Goal: Information Seeking & Learning: Learn about a topic

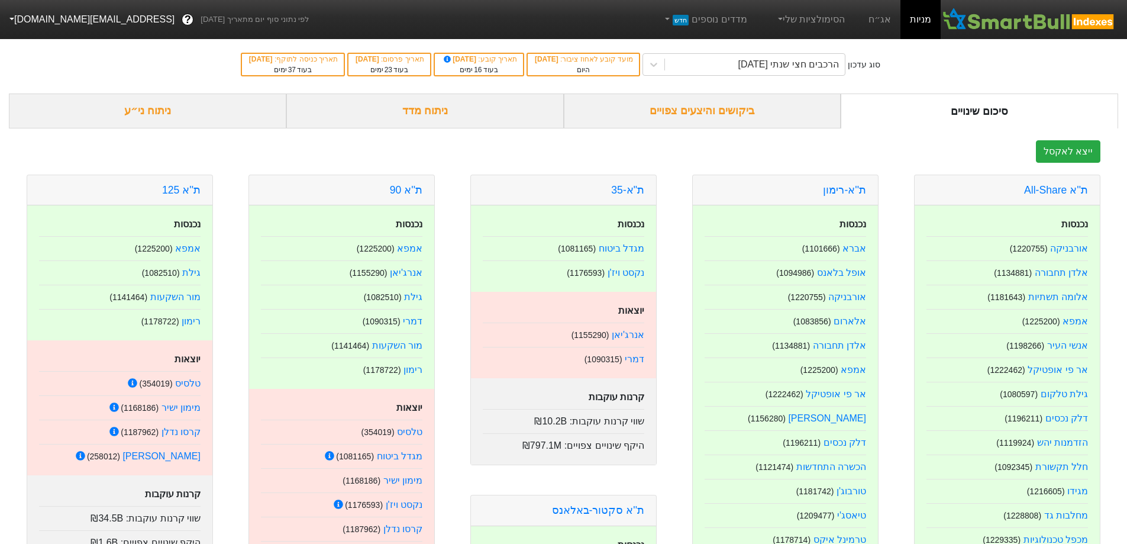
click at [436, 114] on div "ניתוח מדד" at bounding box center [425, 110] width 278 height 35
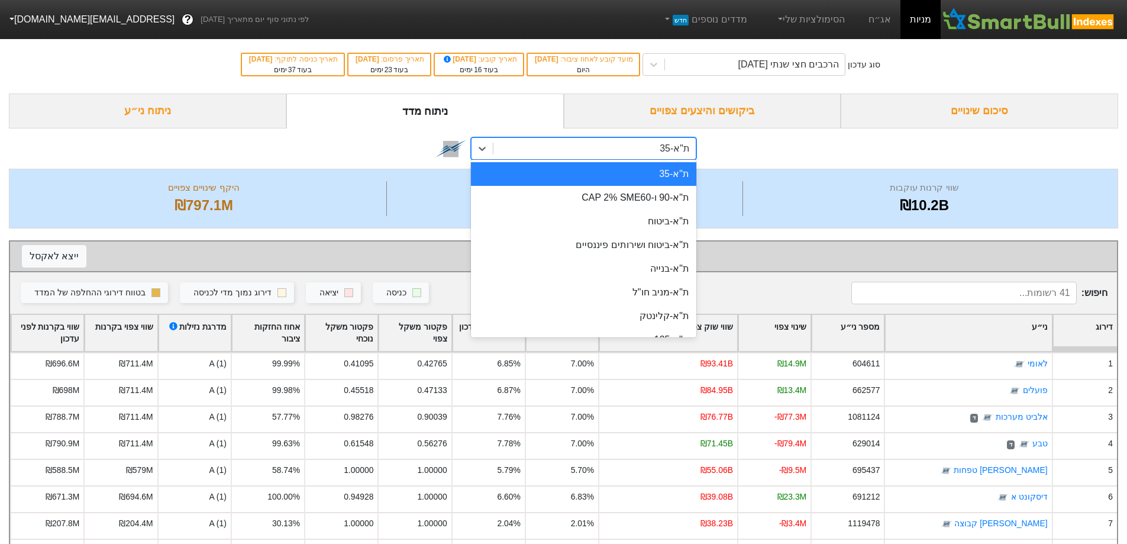
click at [587, 155] on div "ת"א-35" at bounding box center [594, 148] width 202 height 21
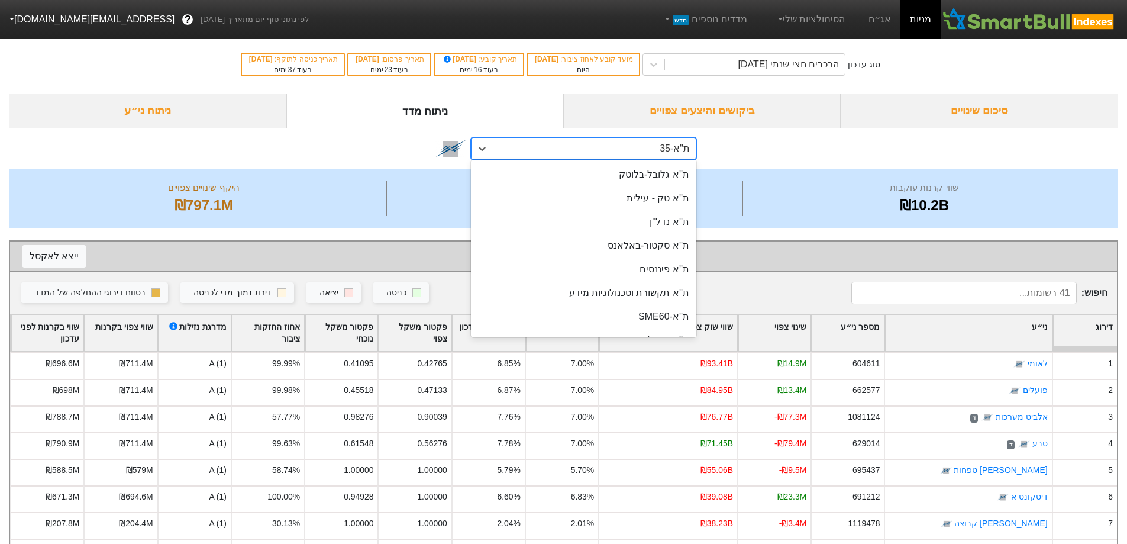
scroll to position [296, 0]
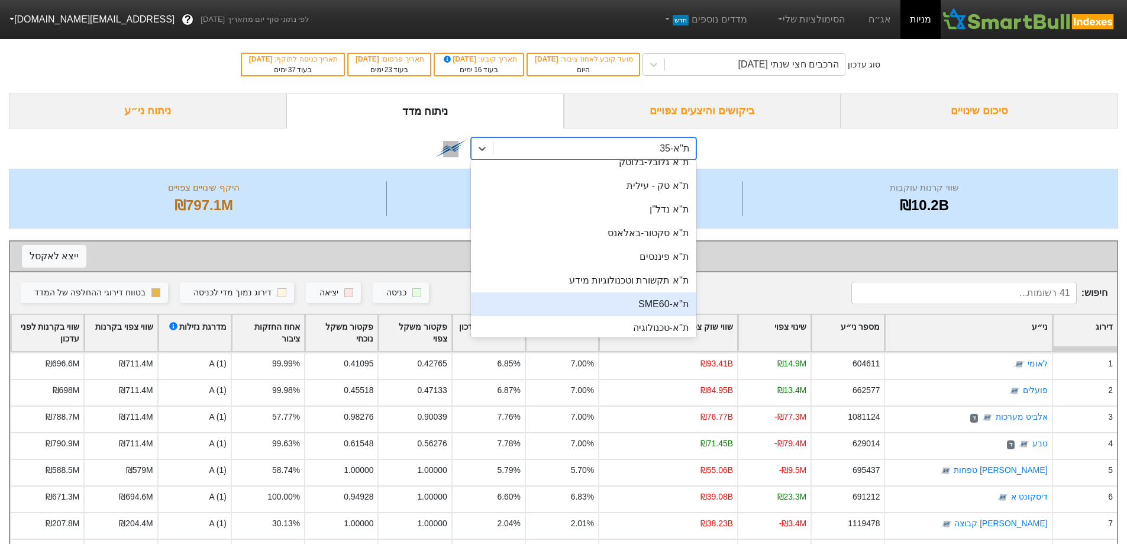
click at [647, 308] on div "ת''א-SME60" at bounding box center [583, 304] width 225 height 24
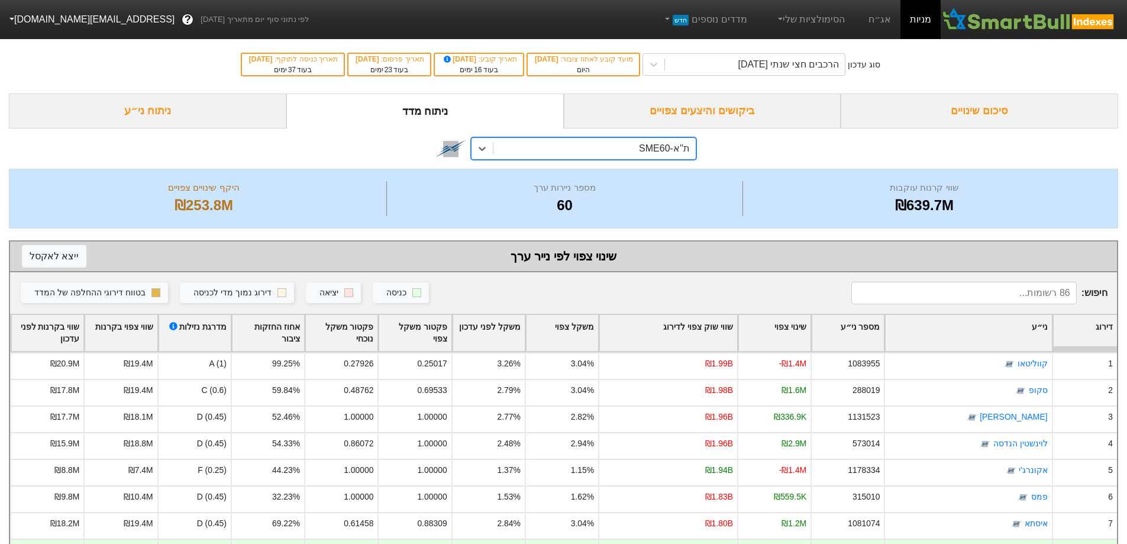
click at [1047, 293] on input at bounding box center [963, 293] width 225 height 22
type input "מיט"
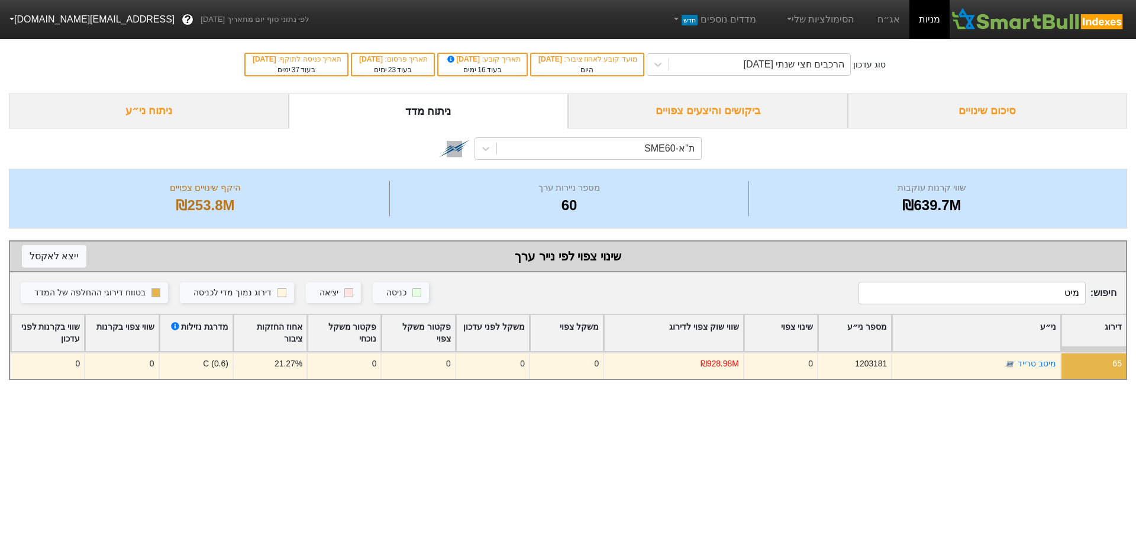
drag, startPoint x: 1046, startPoint y: 293, endPoint x: 1144, endPoint y: 293, distance: 98.8
click at [1135, 293] on html "מניות אג״ח הסימולציות שלי מדדים נוספים חדש לפי נתוני סוף יום מתאריך [DATE] ? [E…" at bounding box center [568, 196] width 1136 height 392
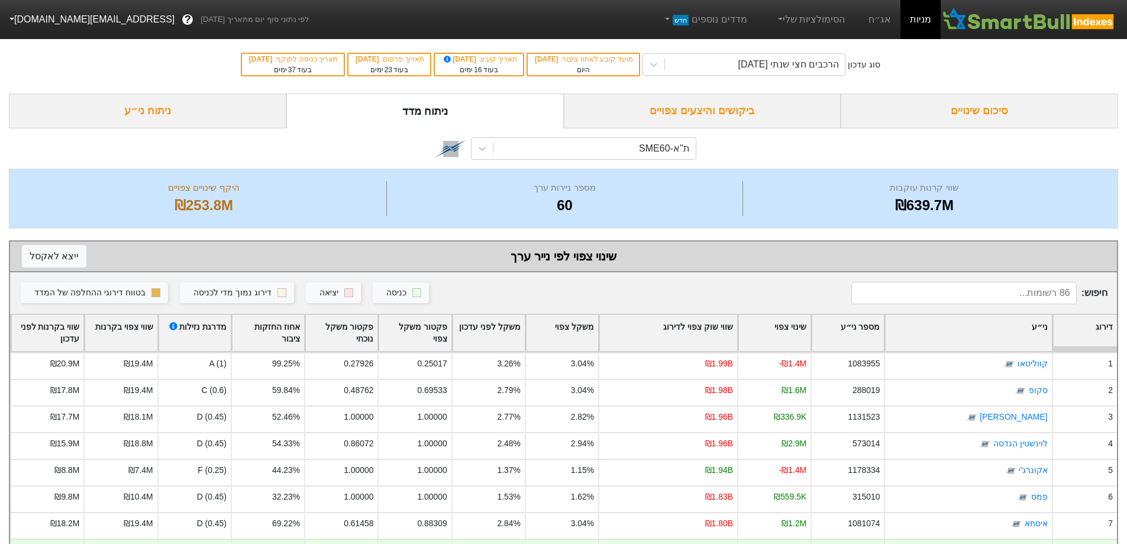
click at [206, 113] on div "ניתוח ני״ע" at bounding box center [148, 110] width 278 height 35
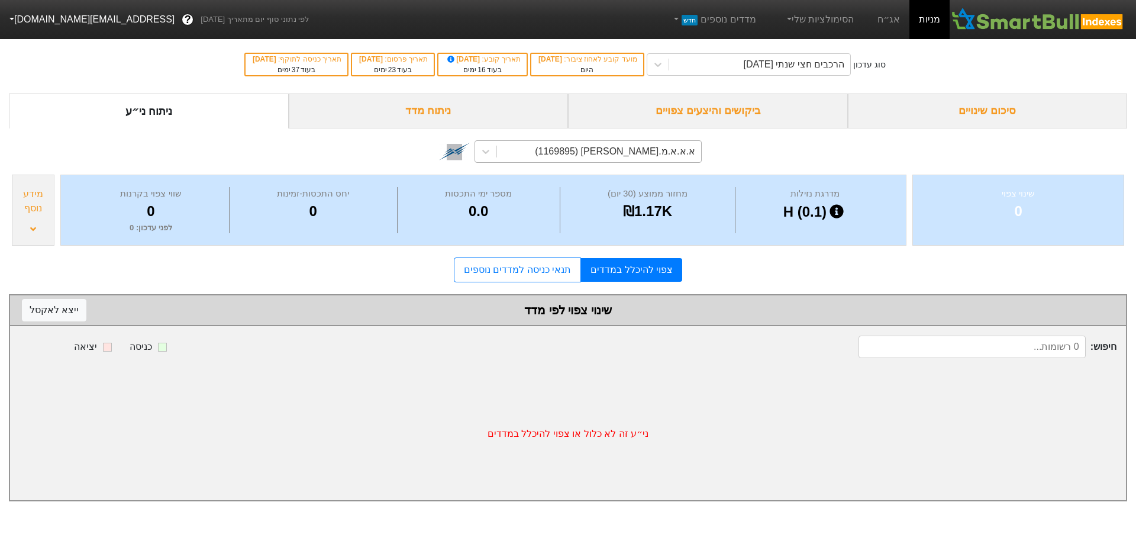
click at [669, 153] on div "א.א.א.מ.[PERSON_NAME] (1169895)" at bounding box center [615, 151] width 160 height 14
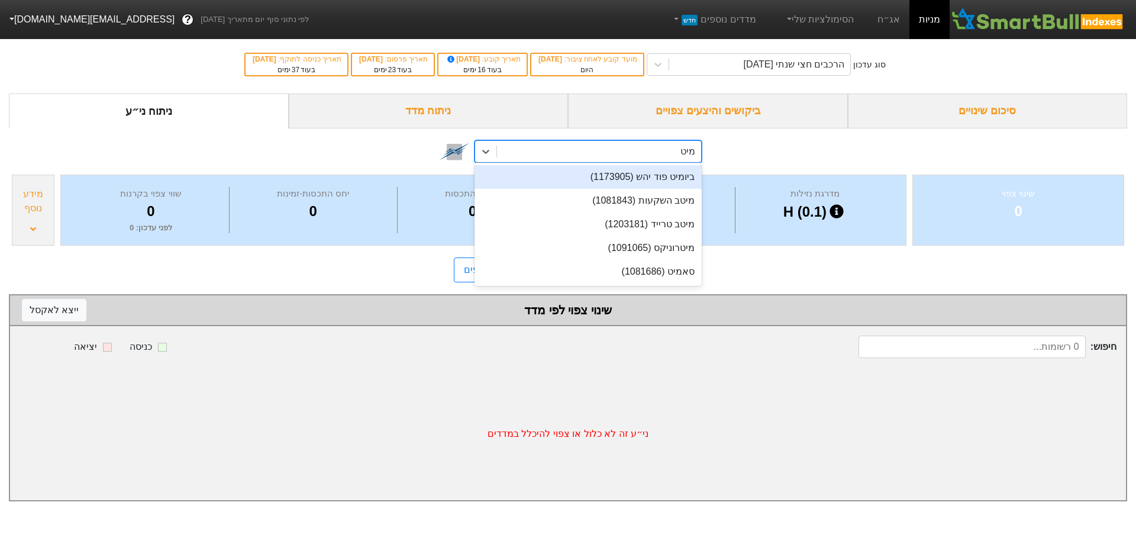
type input "מיטר"
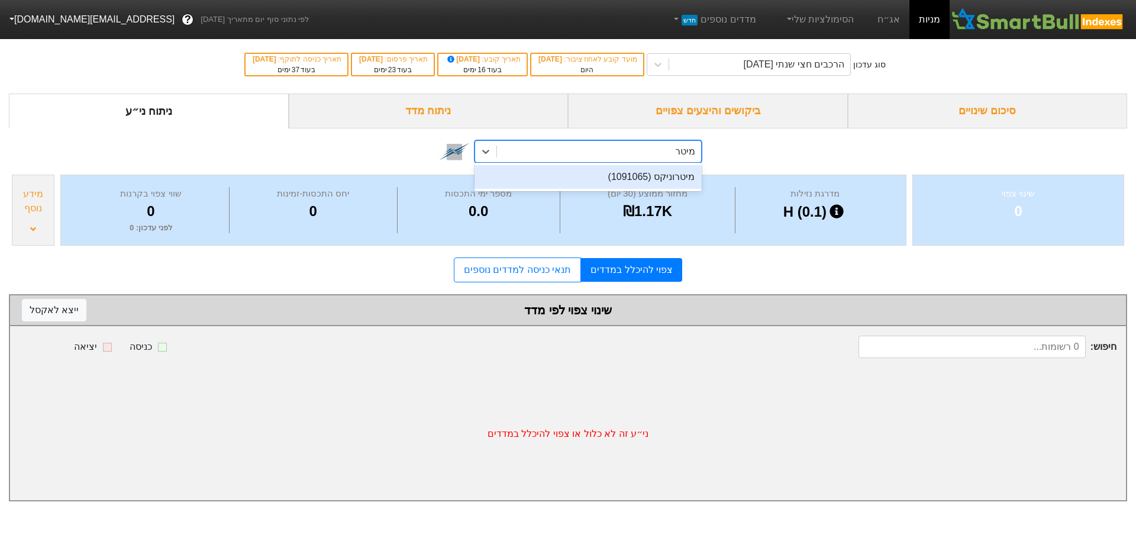
click at [653, 167] on div "מיטרוניקס (1091065)" at bounding box center [588, 177] width 227 height 24
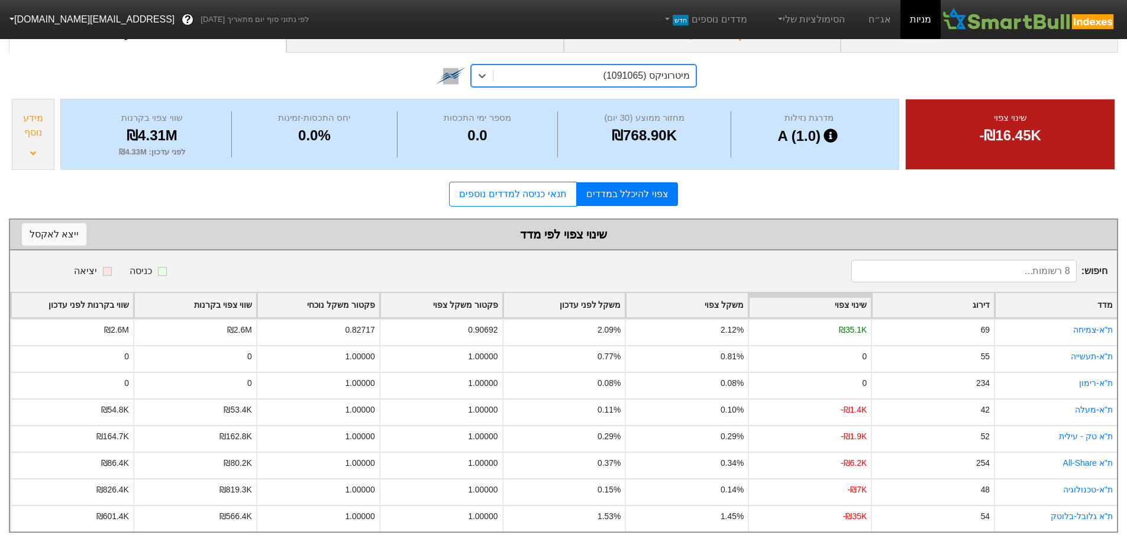
scroll to position [85, 0]
click at [577, 67] on div "מיטרוניקס (1091065)" at bounding box center [594, 74] width 202 height 21
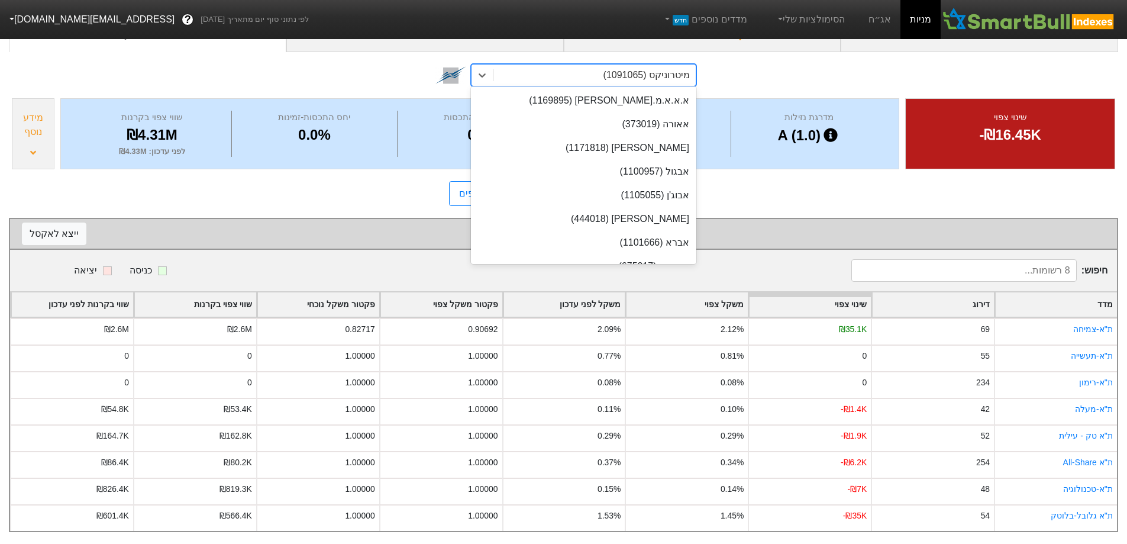
scroll to position [7667, 0]
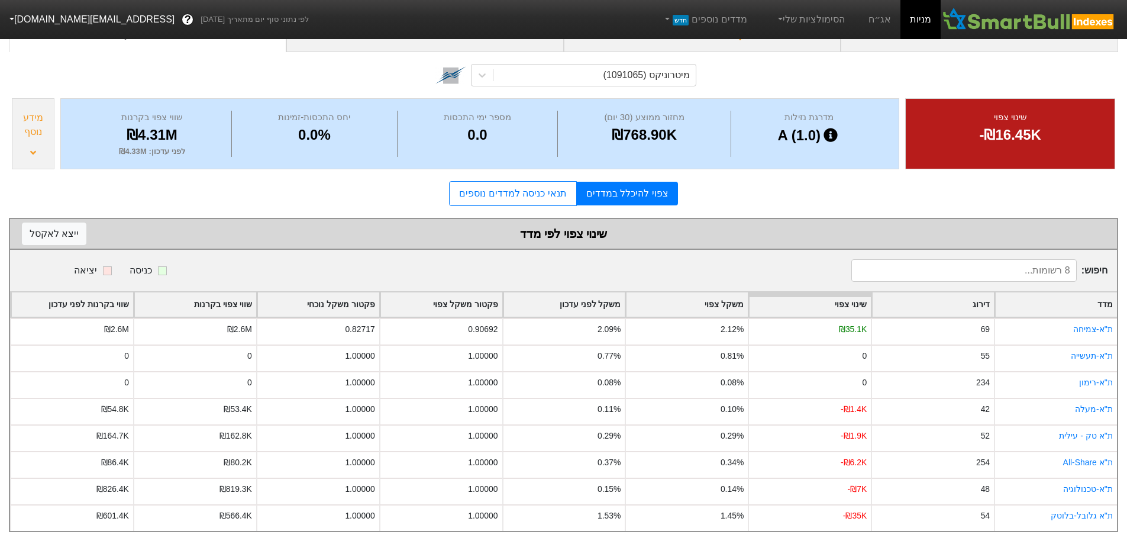
click at [882, 56] on div "מיטרוניקס (1091065)" at bounding box center [563, 73] width 1109 height 43
click at [800, 181] on div "צפוי להיכלל במדדים תנאי כניסה למדדים נוספים" at bounding box center [563, 193] width 1109 height 25
